Goal: Check status

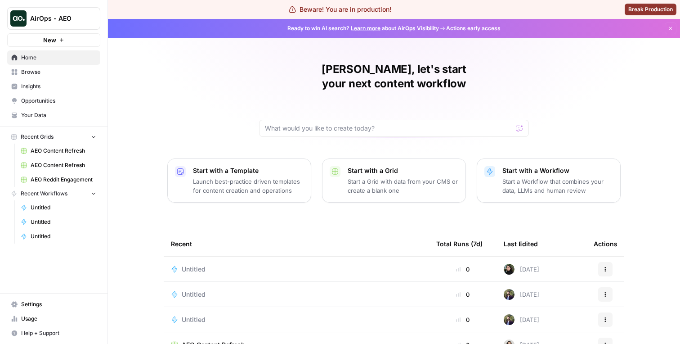
click at [52, 86] on span "Insights" at bounding box center [58, 86] width 75 height 8
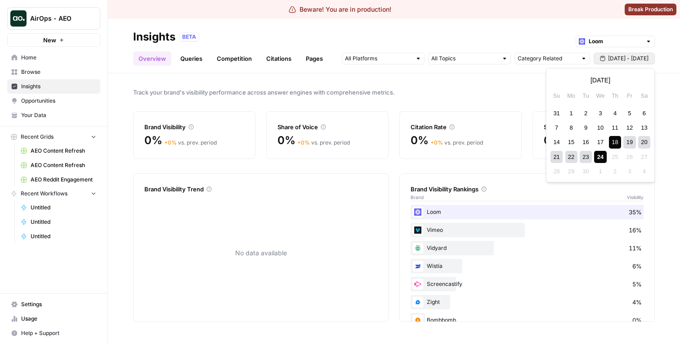
click at [604, 54] on button "[DATE] - [DATE]" at bounding box center [624, 59] width 61 height 12
click at [562, 84] on button "Previous month" at bounding box center [558, 80] width 16 height 16
click at [630, 141] on div "18" at bounding box center [629, 142] width 12 height 12
click at [640, 84] on button "Next month" at bounding box center [642, 80] width 16 height 16
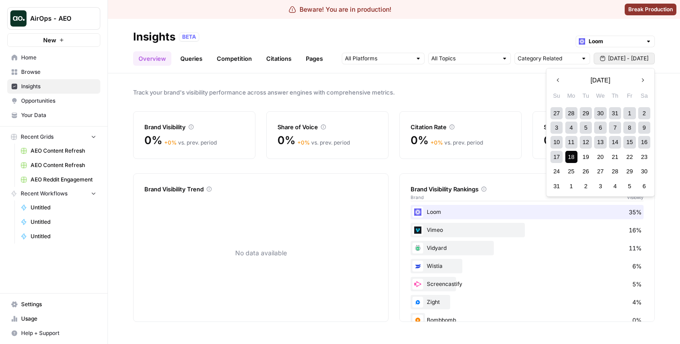
click at [640, 82] on icon "button" at bounding box center [642, 80] width 6 height 6
click at [597, 141] on div "17" at bounding box center [600, 142] width 12 height 12
